Goal: Find specific page/section: Find specific page/section

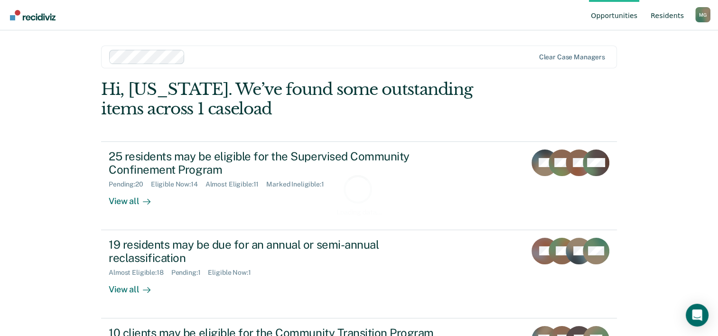
click at [671, 17] on link "Resident s" at bounding box center [667, 15] width 37 height 30
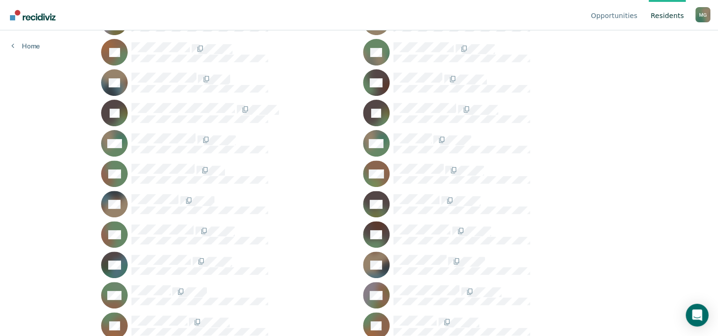
scroll to position [332, 0]
